Goal: Task Accomplishment & Management: Manage account settings

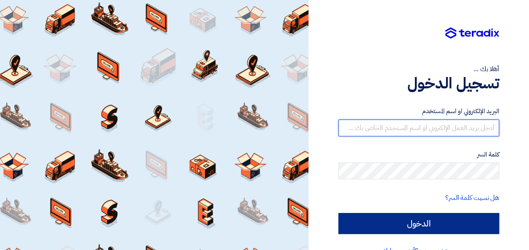
type input "[PERSON_NAME][EMAIL_ADDRESS][PERSON_NAME][DOMAIN_NAME]"
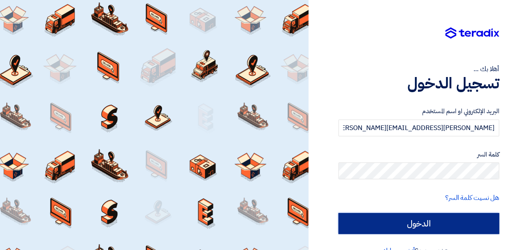
click at [426, 230] on input "الدخول" at bounding box center [418, 223] width 161 height 21
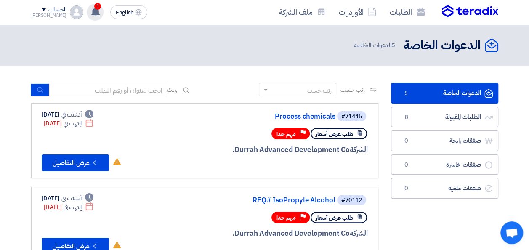
click at [91, 15] on use at bounding box center [95, 11] width 8 height 9
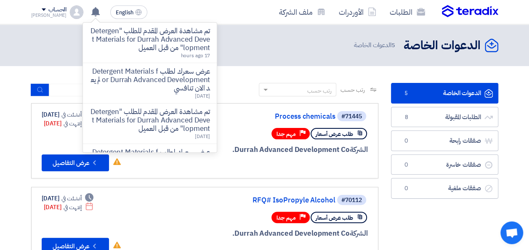
click at [257, 41] on div "الدعوات الخاصة الدعوات الخاصة 5 الدعوات الخاصة" at bounding box center [264, 45] width 467 height 16
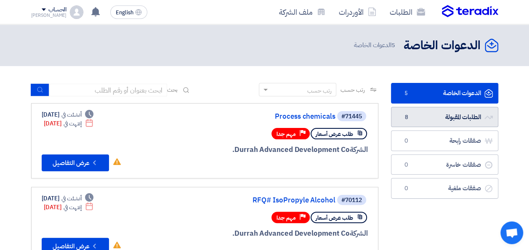
click at [439, 114] on link "الطلبات المقبولة الطلبات المقبولة 8" at bounding box center [444, 117] width 107 height 21
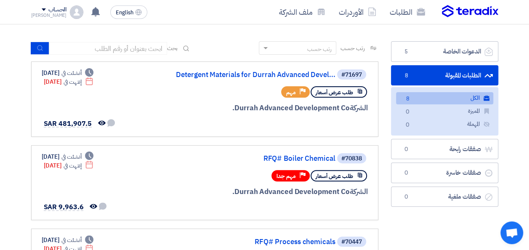
scroll to position [33, 0]
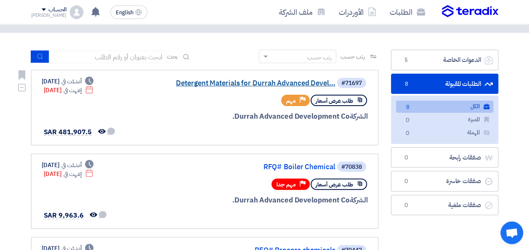
click at [278, 83] on link "Detergent Materials for Durrah Advanced Devel..." at bounding box center [251, 83] width 168 height 8
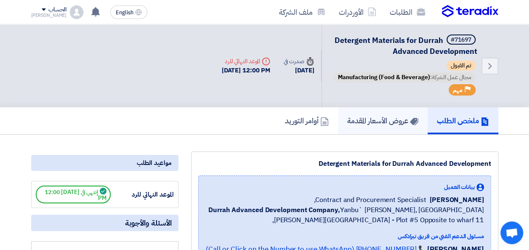
click at [375, 125] on h5 "عروض الأسعار المقدمة" at bounding box center [382, 121] width 71 height 10
